Goal: Navigation & Orientation: Find specific page/section

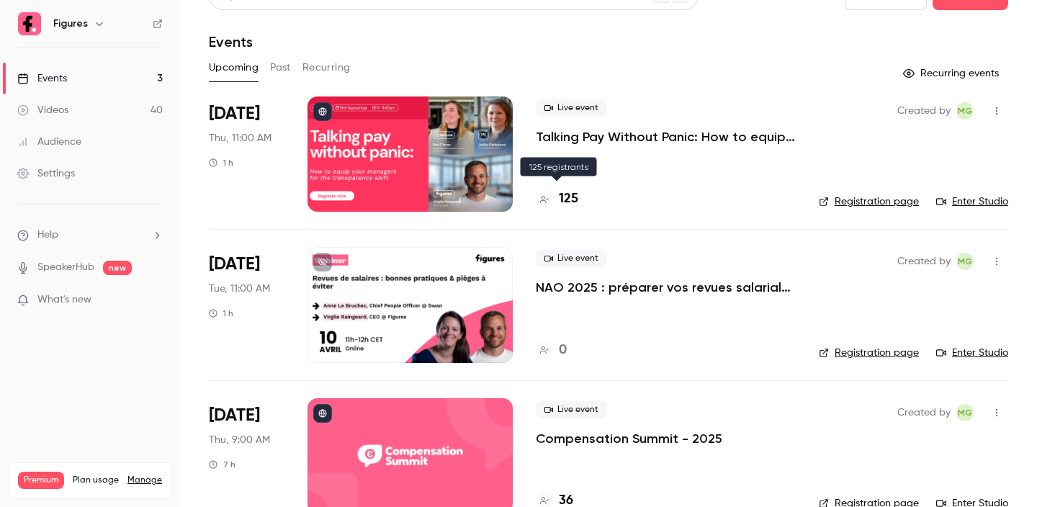
scroll to position [60, 0]
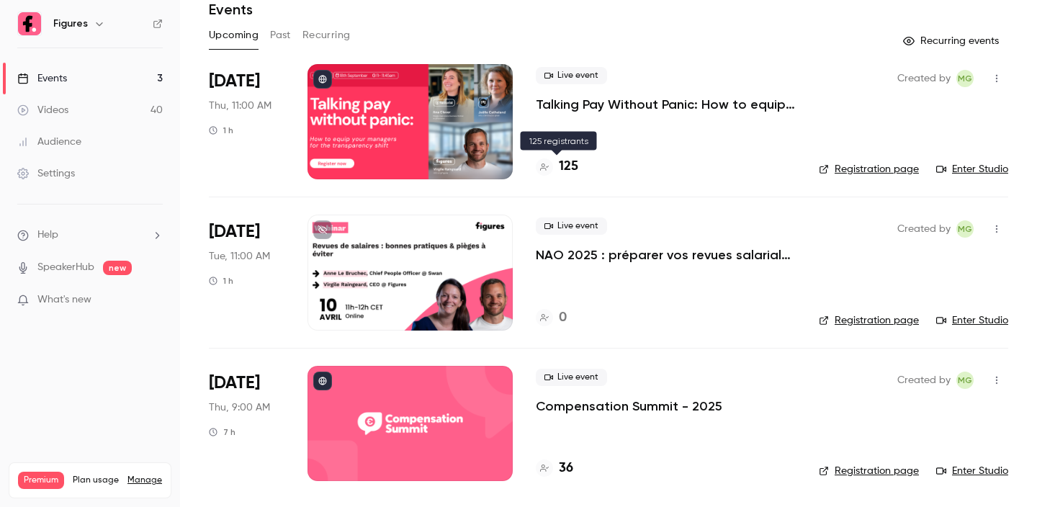
click at [571, 162] on h4 "125" at bounding box center [568, 166] width 19 height 19
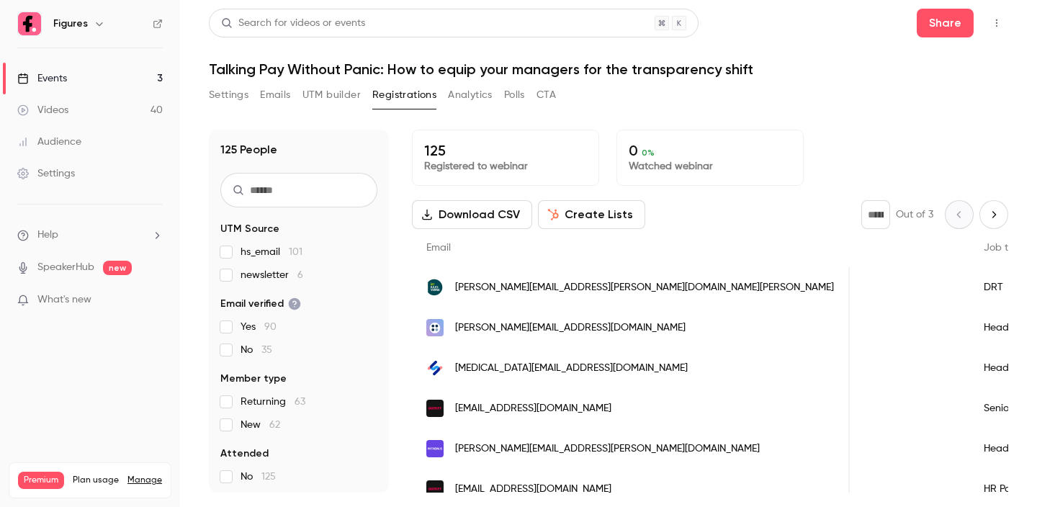
scroll to position [0, 678]
click at [64, 78] on div "Events" at bounding box center [42, 78] width 50 height 14
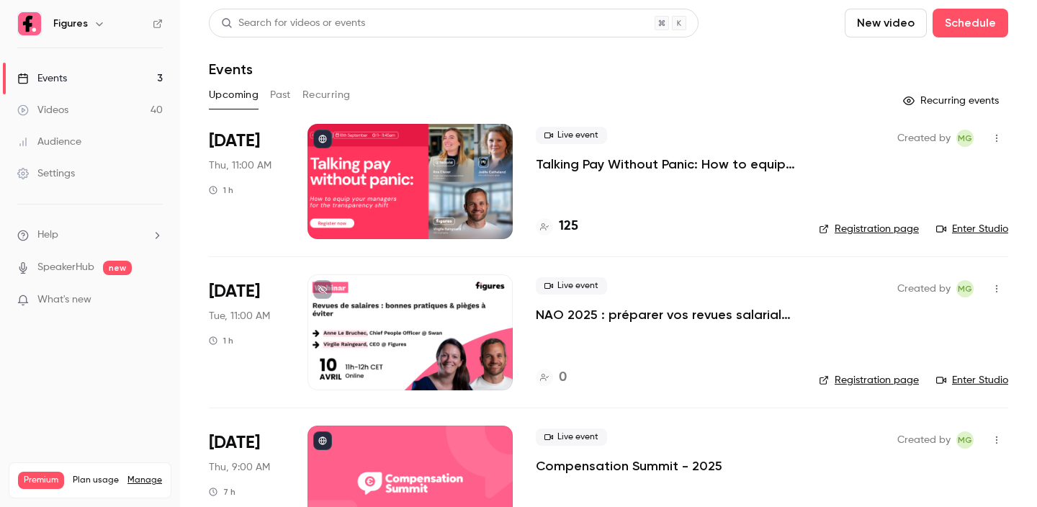
scroll to position [60, 0]
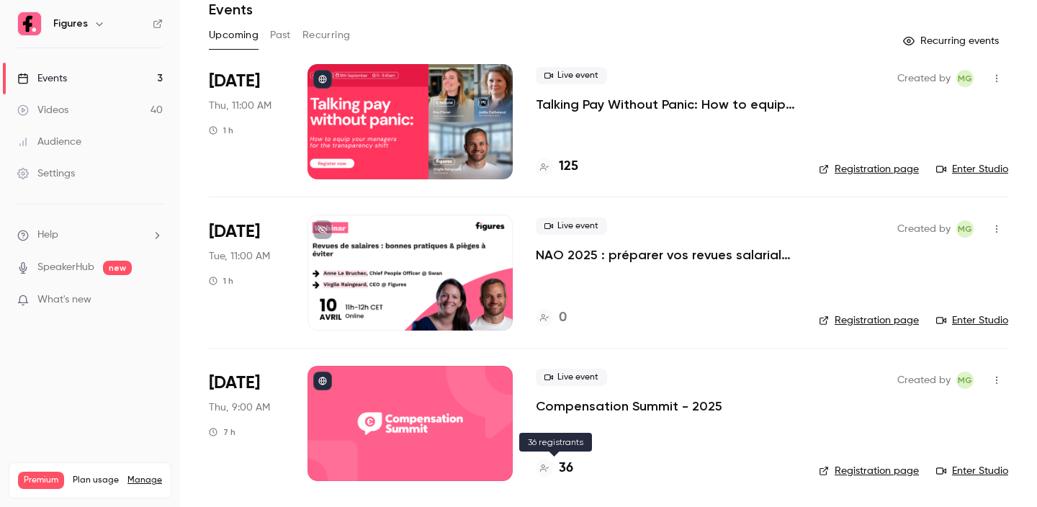
click at [570, 468] on h4 "36" at bounding box center [566, 468] width 14 height 19
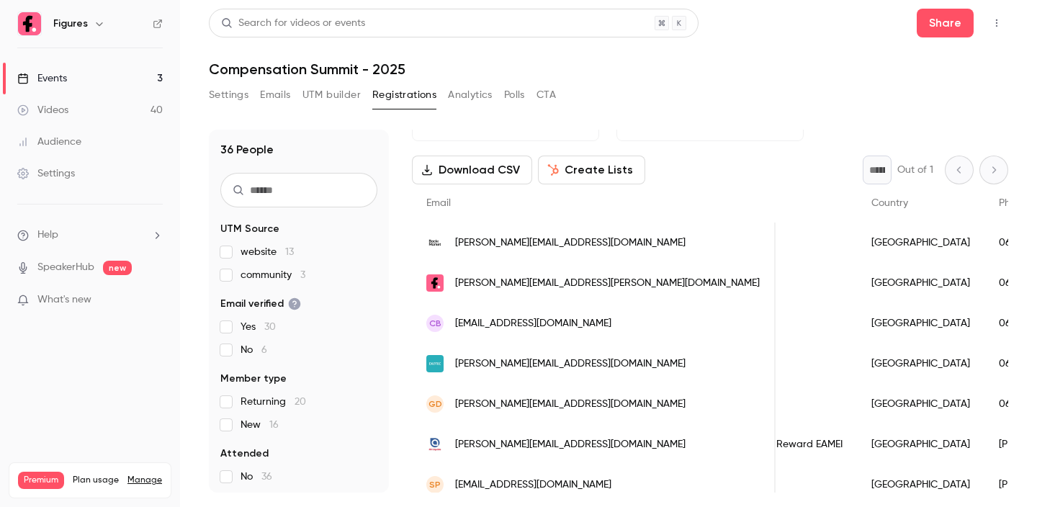
scroll to position [0, 821]
click at [84, 79] on link "Events 3" at bounding box center [90, 79] width 180 height 32
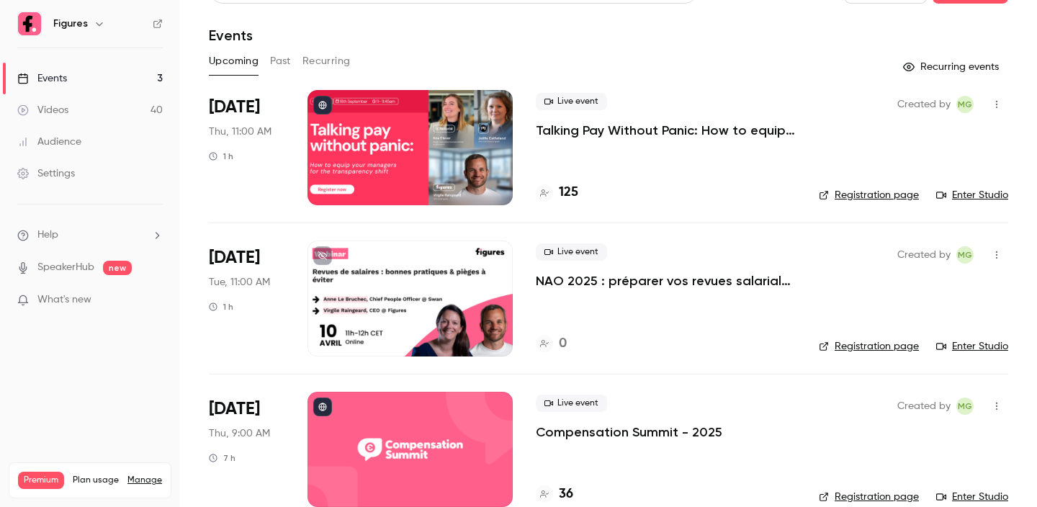
scroll to position [35, 0]
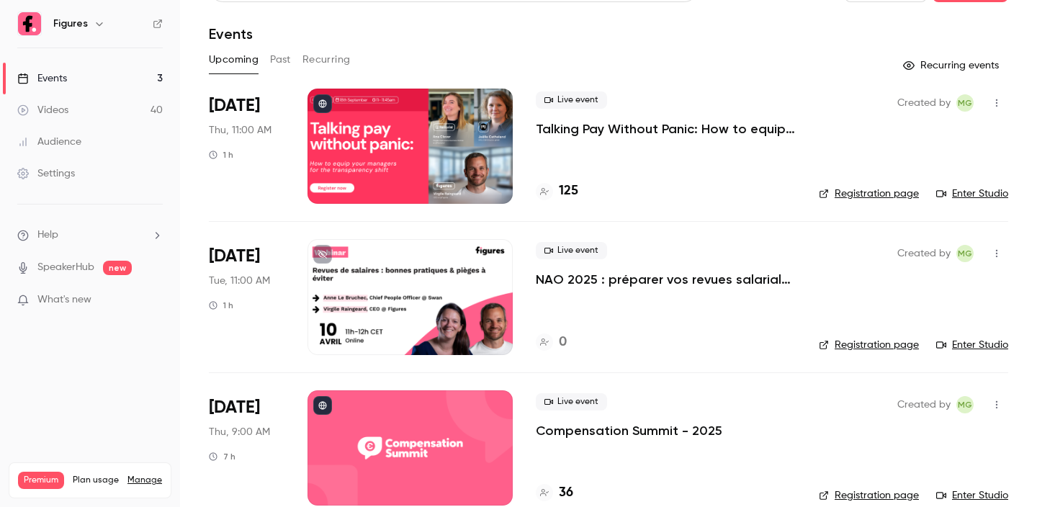
click at [642, 285] on p "NAO 2025 : préparer vos revues salariales et renforcer le dialogue social" at bounding box center [666, 279] width 260 height 17
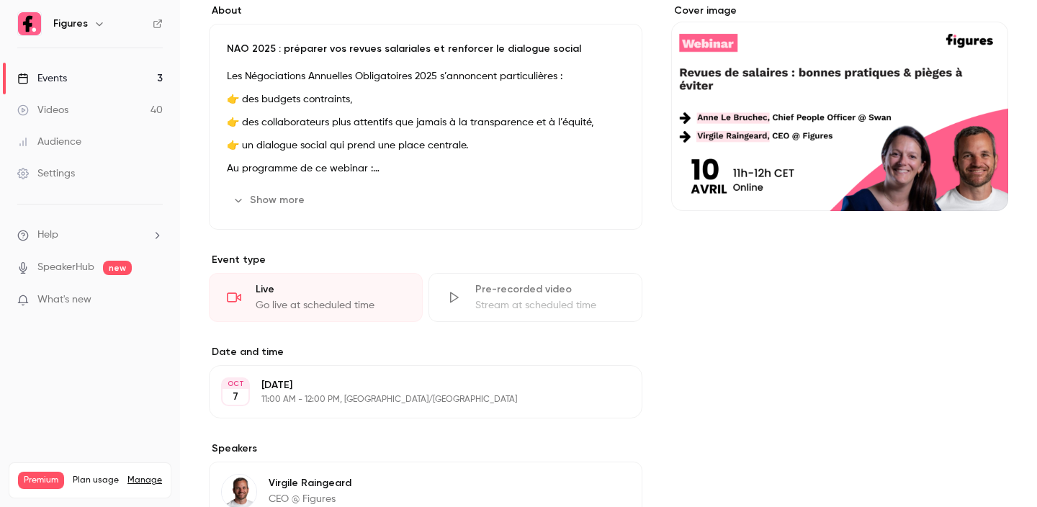
scroll to position [134, 0]
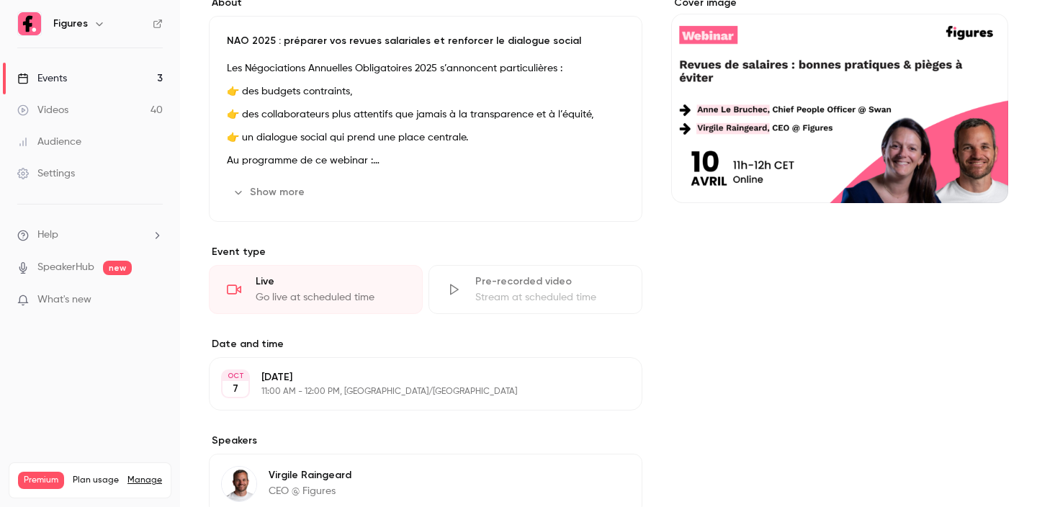
click at [96, 81] on link "Events 3" at bounding box center [90, 79] width 180 height 32
